Goal: Communication & Community: Connect with others

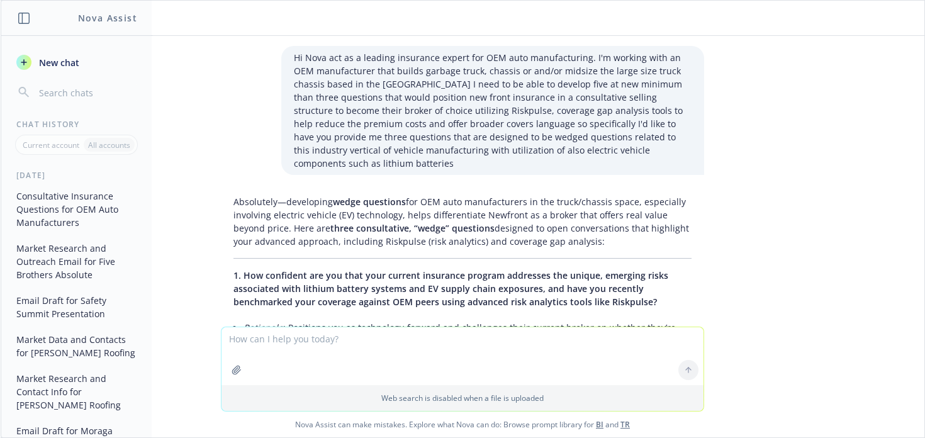
scroll to position [1580, 0]
